Goal: Information Seeking & Learning: Learn about a topic

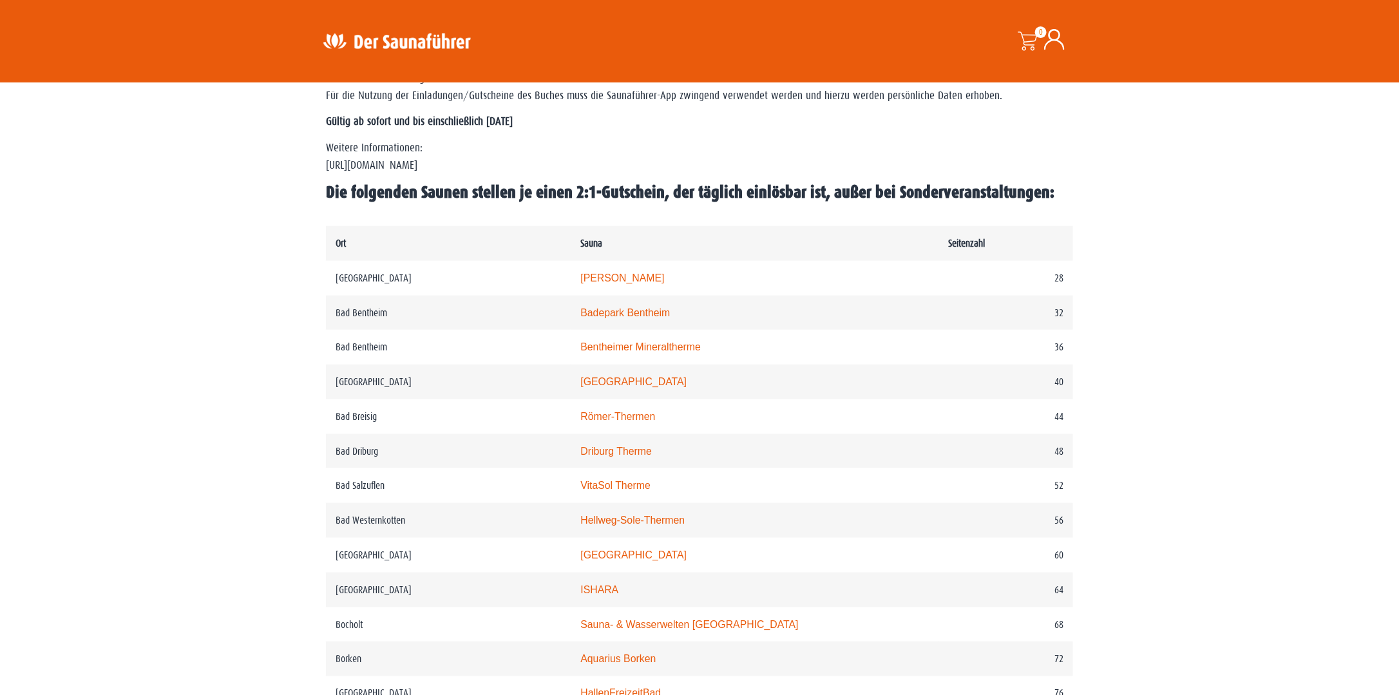
scroll to position [567, 0]
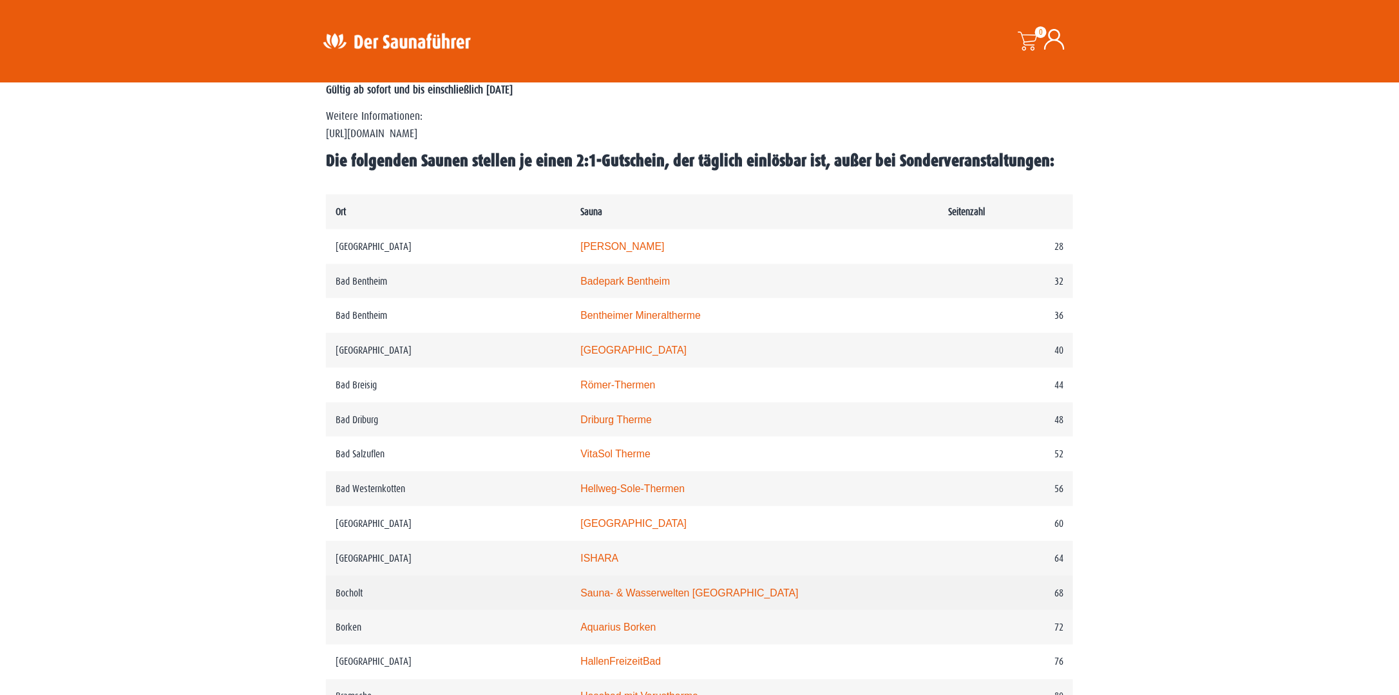
click at [939, 605] on td "68" at bounding box center [1006, 593] width 134 height 35
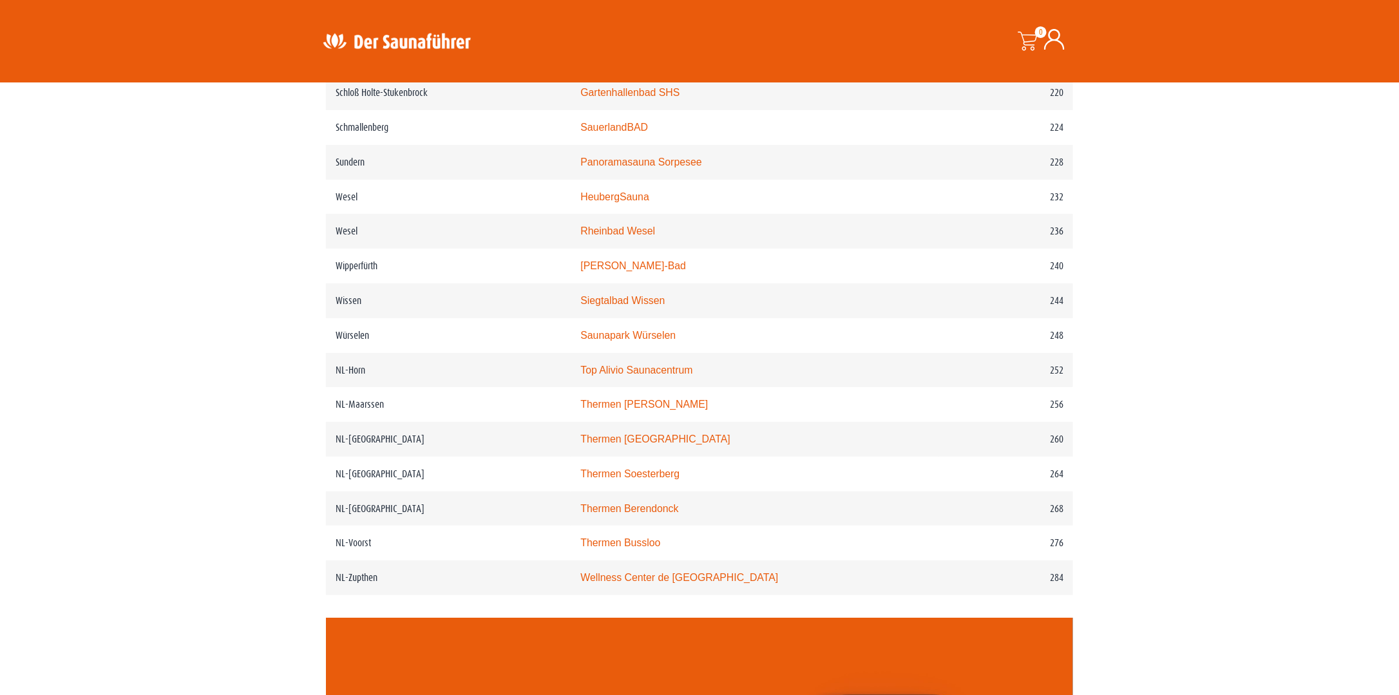
scroll to position [2422, 0]
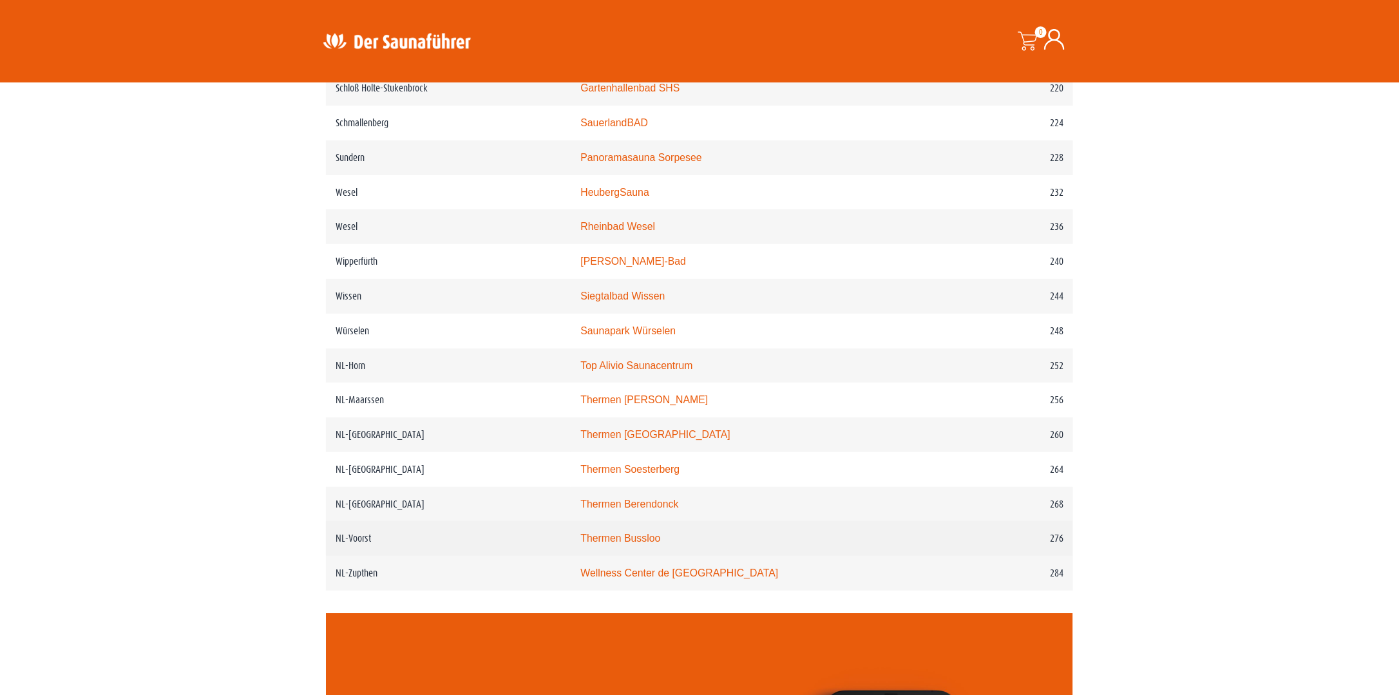
click at [652, 536] on link "Thermen Bussloo" at bounding box center [620, 538] width 80 height 11
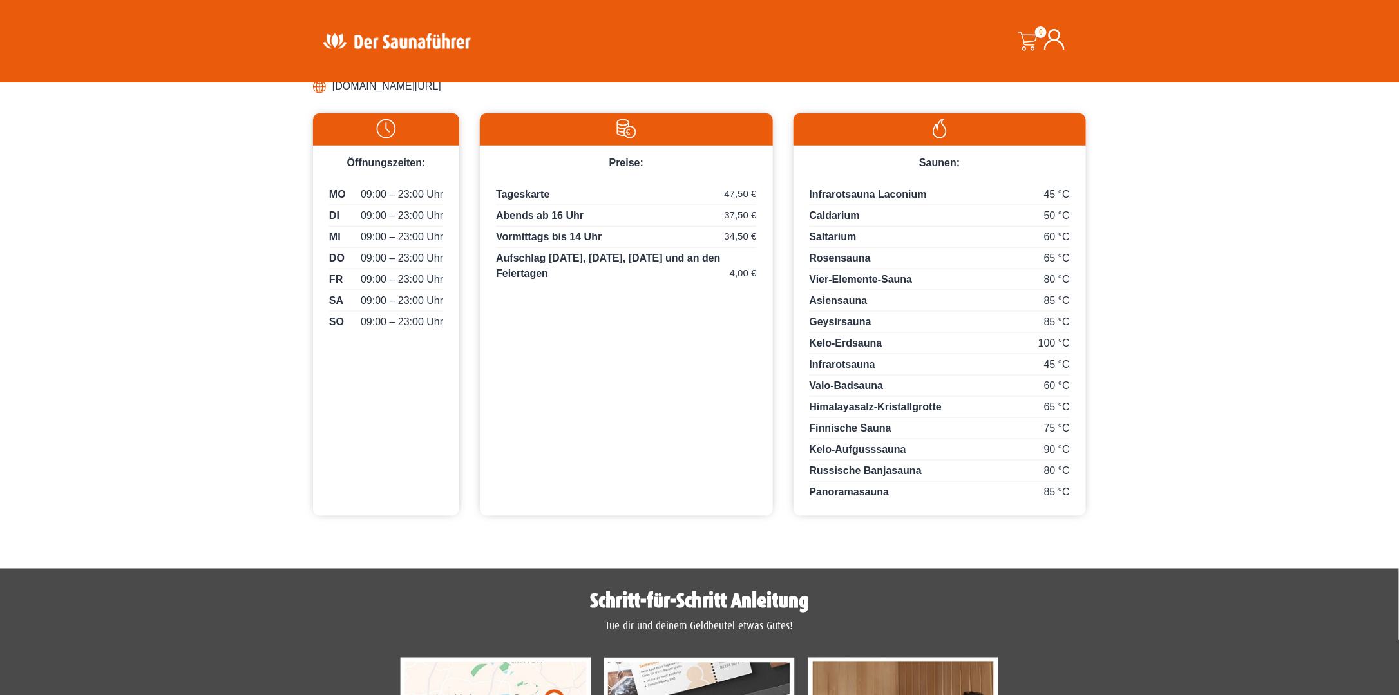
scroll to position [704, 0]
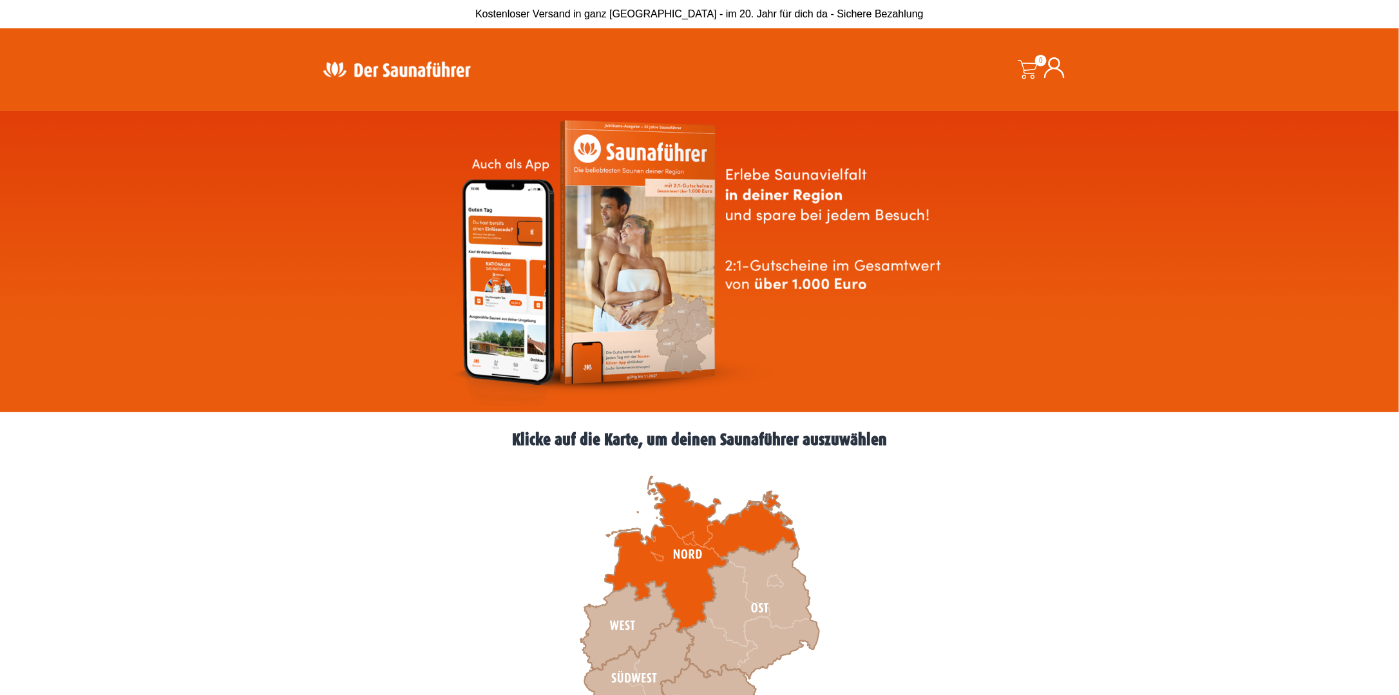
click at [657, 554] on icon at bounding box center [701, 555] width 193 height 156
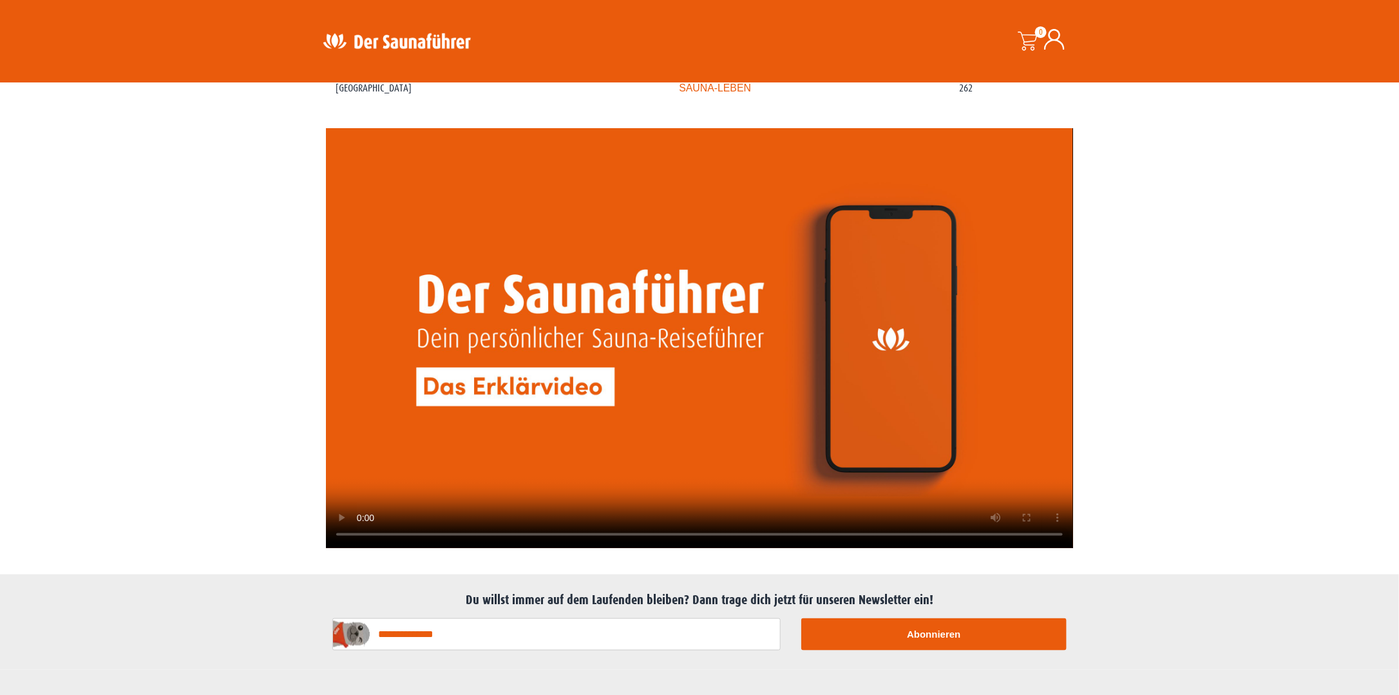
scroll to position [2962, 0]
